Goal: Navigation & Orientation: Find specific page/section

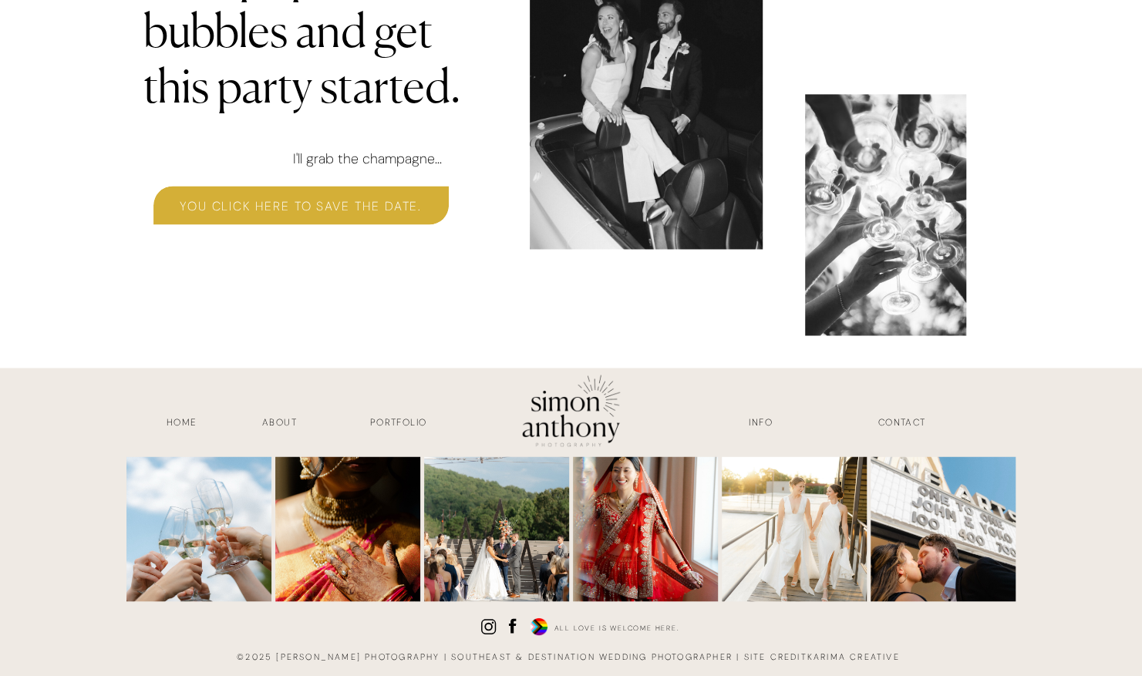
scroll to position [4745, 0]
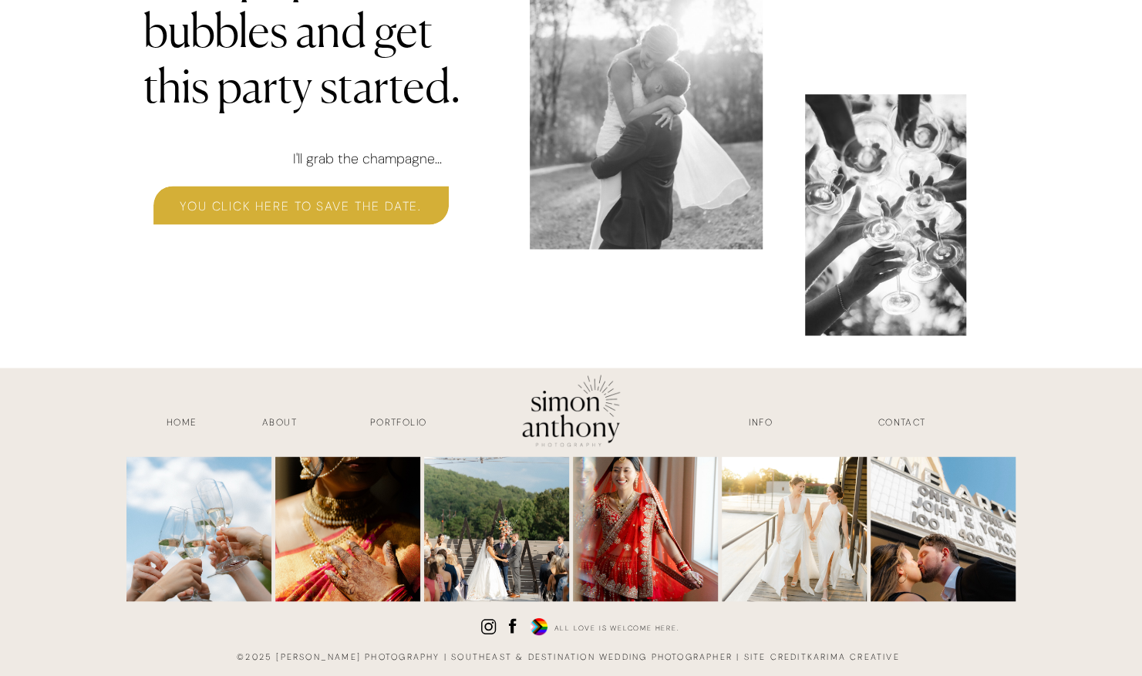
click at [534, 626] on div at bounding box center [539, 626] width 24 height 26
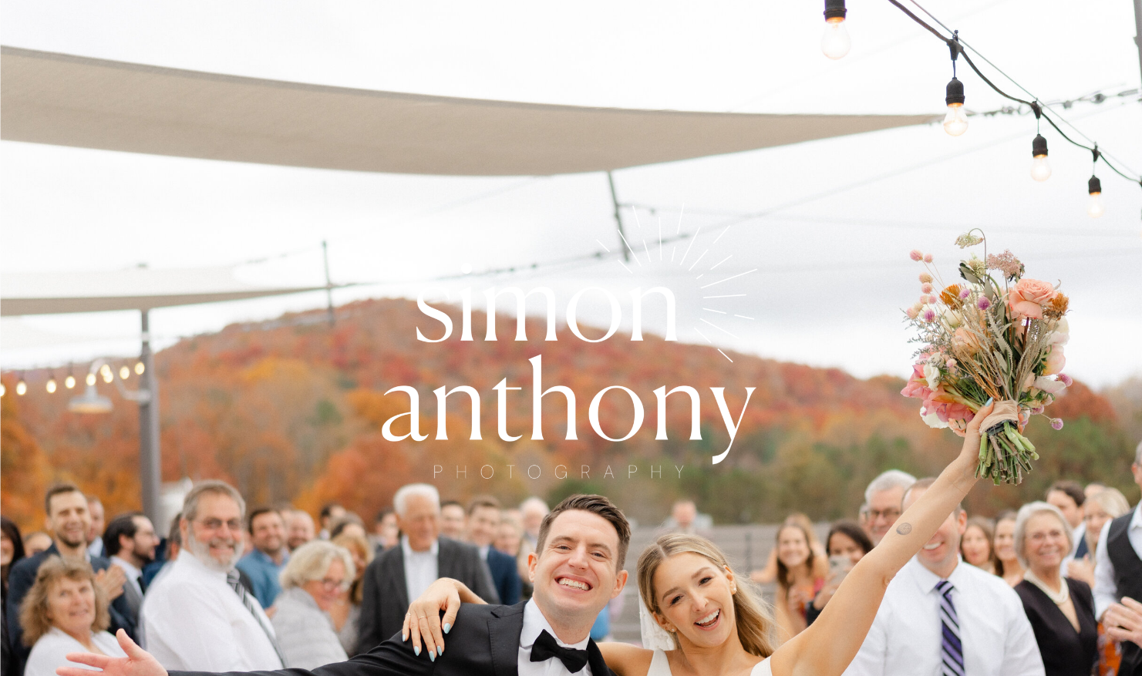
scroll to position [0, 0]
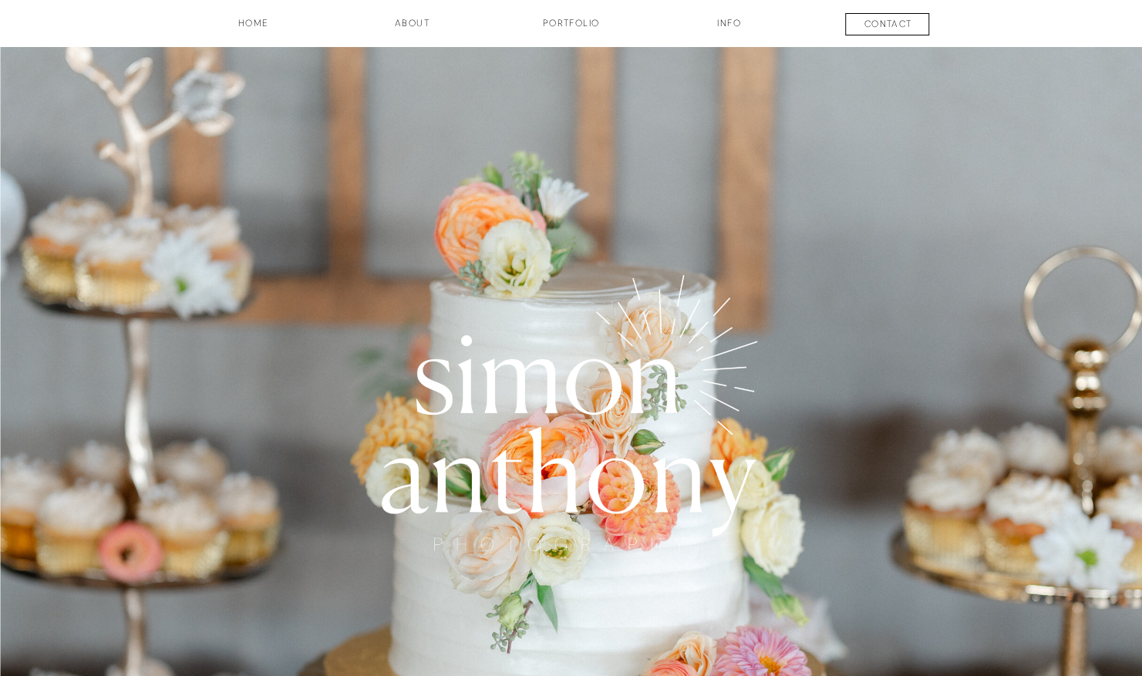
click at [406, 21] on h3 "about" at bounding box center [412, 29] width 77 height 26
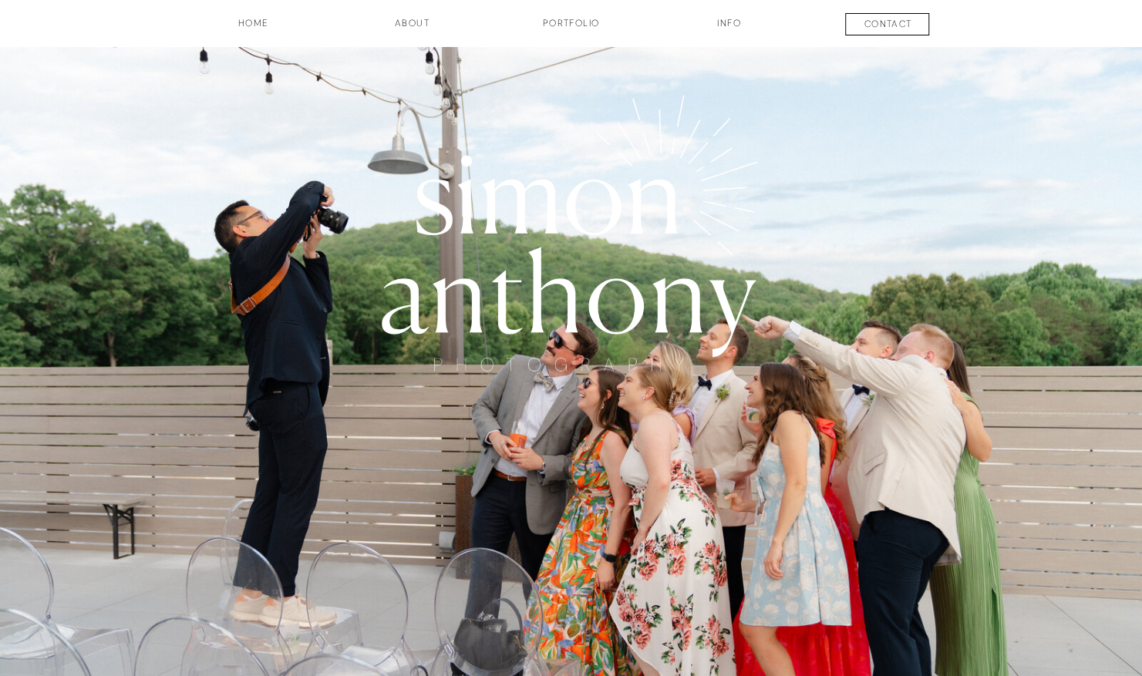
click at [730, 22] on h3 "INFO" at bounding box center [729, 29] width 77 height 26
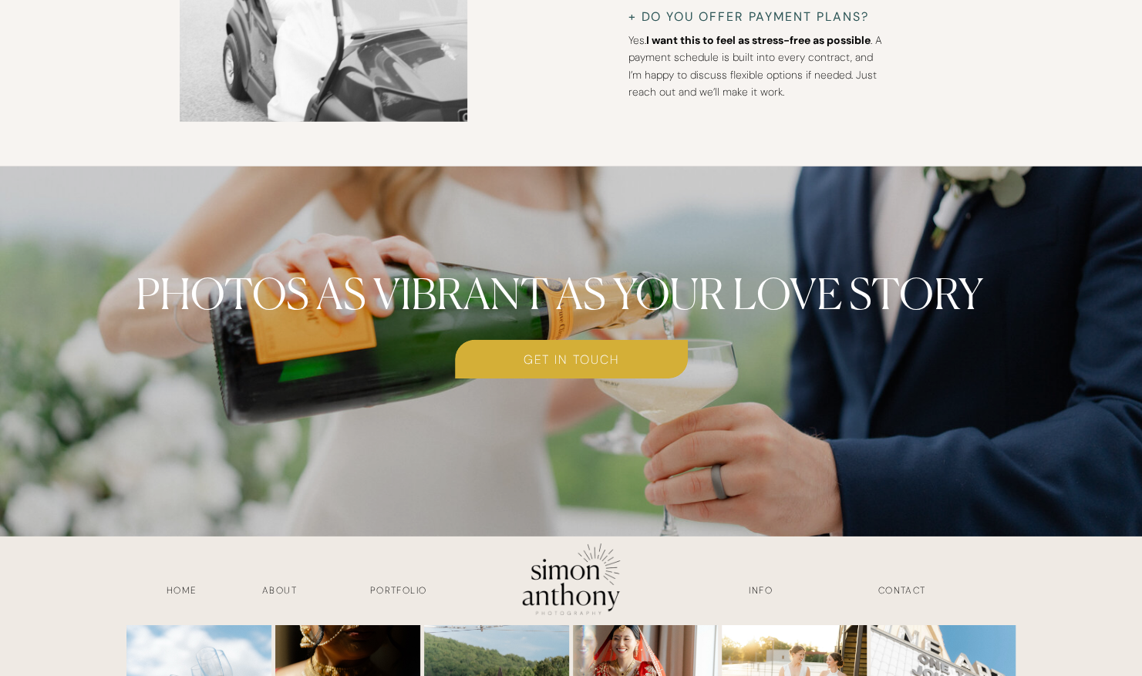
scroll to position [6218, 0]
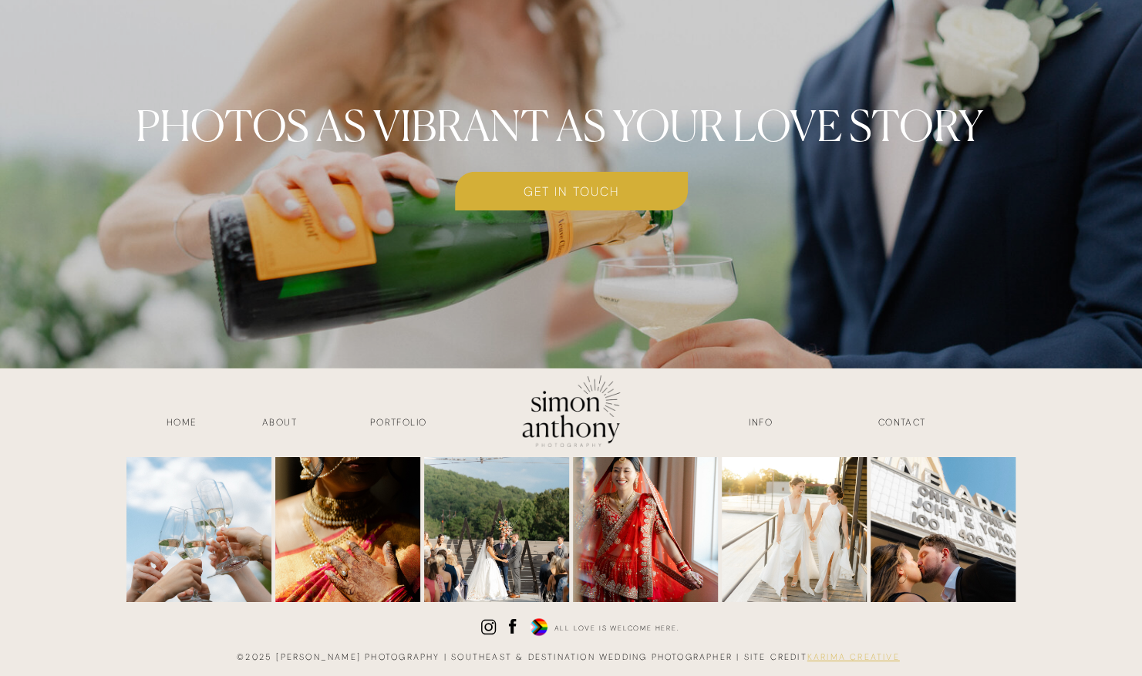
click at [830, 655] on link "karima creative" at bounding box center [853, 657] width 93 height 11
